Goal: Transaction & Acquisition: Purchase product/service

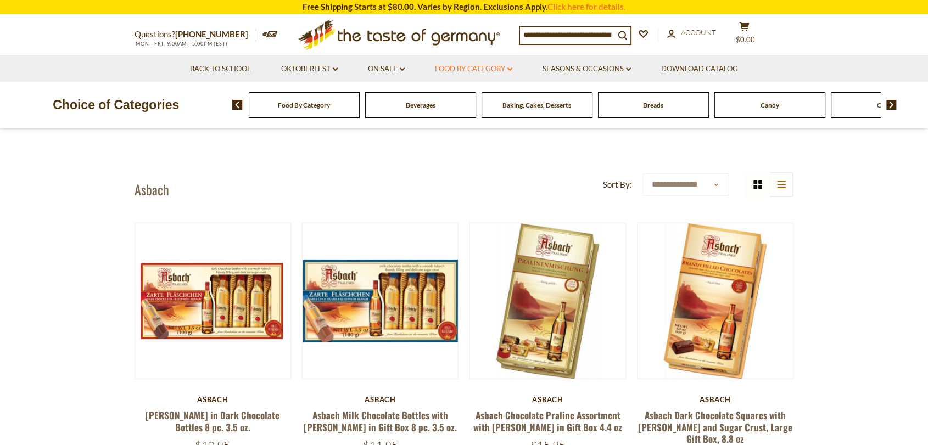
click at [481, 64] on link "Food By Category dropdown_arrow" at bounding box center [473, 69] width 77 height 12
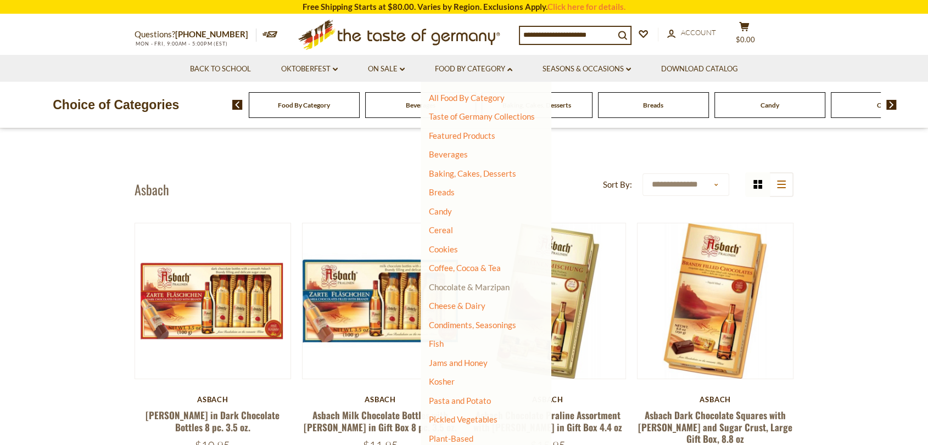
click at [448, 282] on link "Chocolate & Marzipan" at bounding box center [469, 287] width 81 height 10
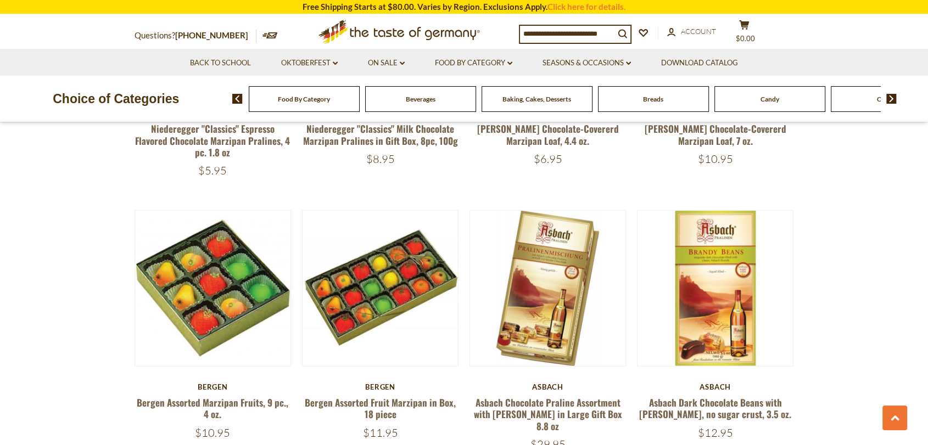
scroll to position [2440, 0]
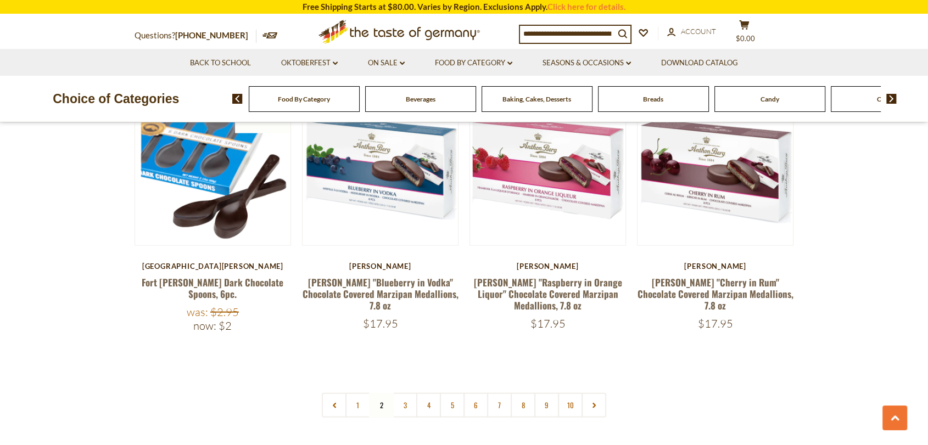
scroll to position [2491, 0]
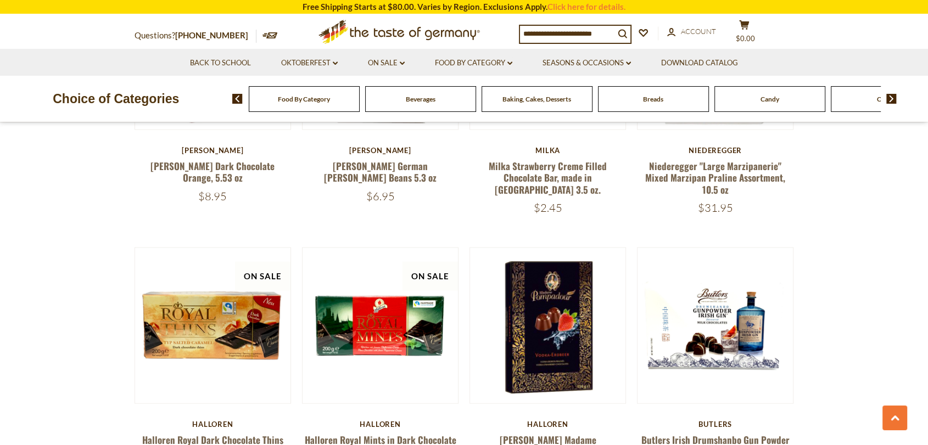
scroll to position [2430, 0]
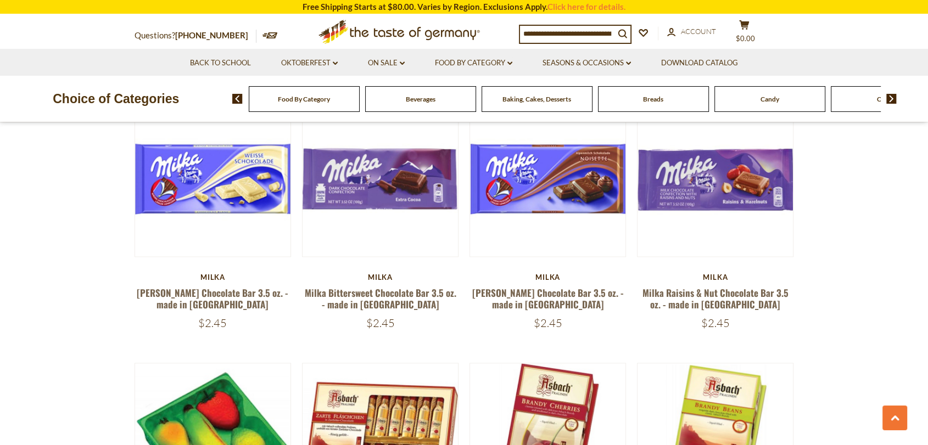
scroll to position [1454, 0]
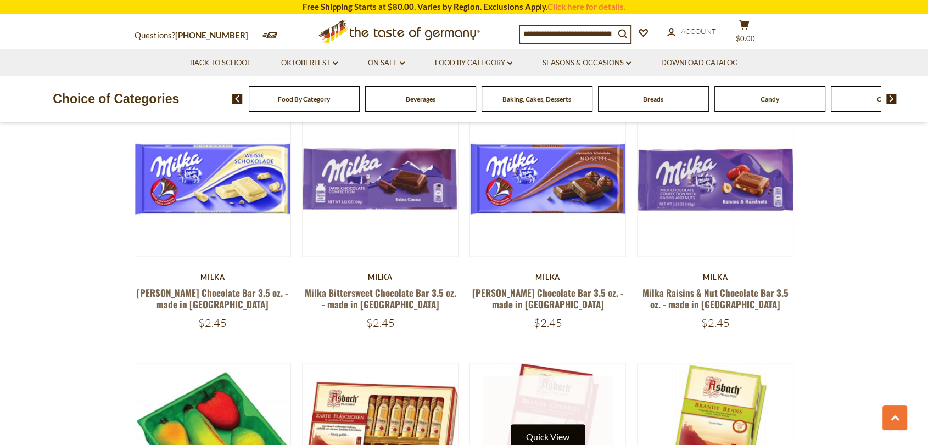
click at [558, 424] on button "Quick View" at bounding box center [548, 436] width 74 height 25
click at [543, 424] on button "Quick View" at bounding box center [548, 436] width 74 height 25
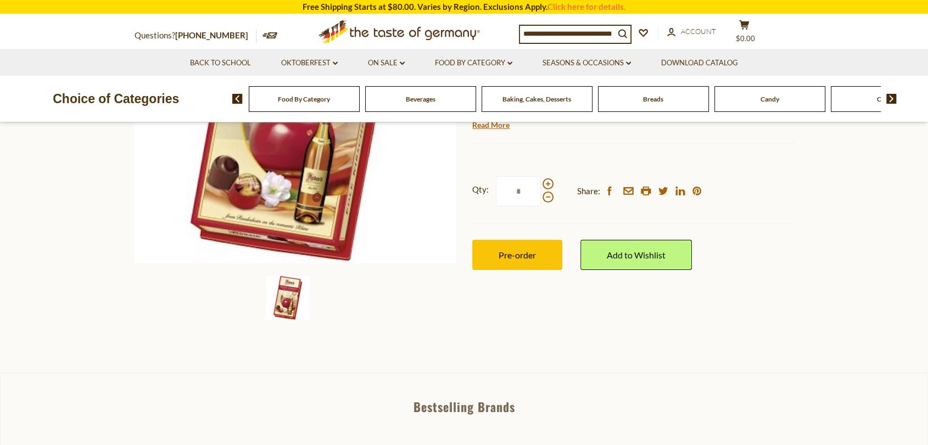
scroll to position [122, 0]
